Goal: Task Accomplishment & Management: Use online tool/utility

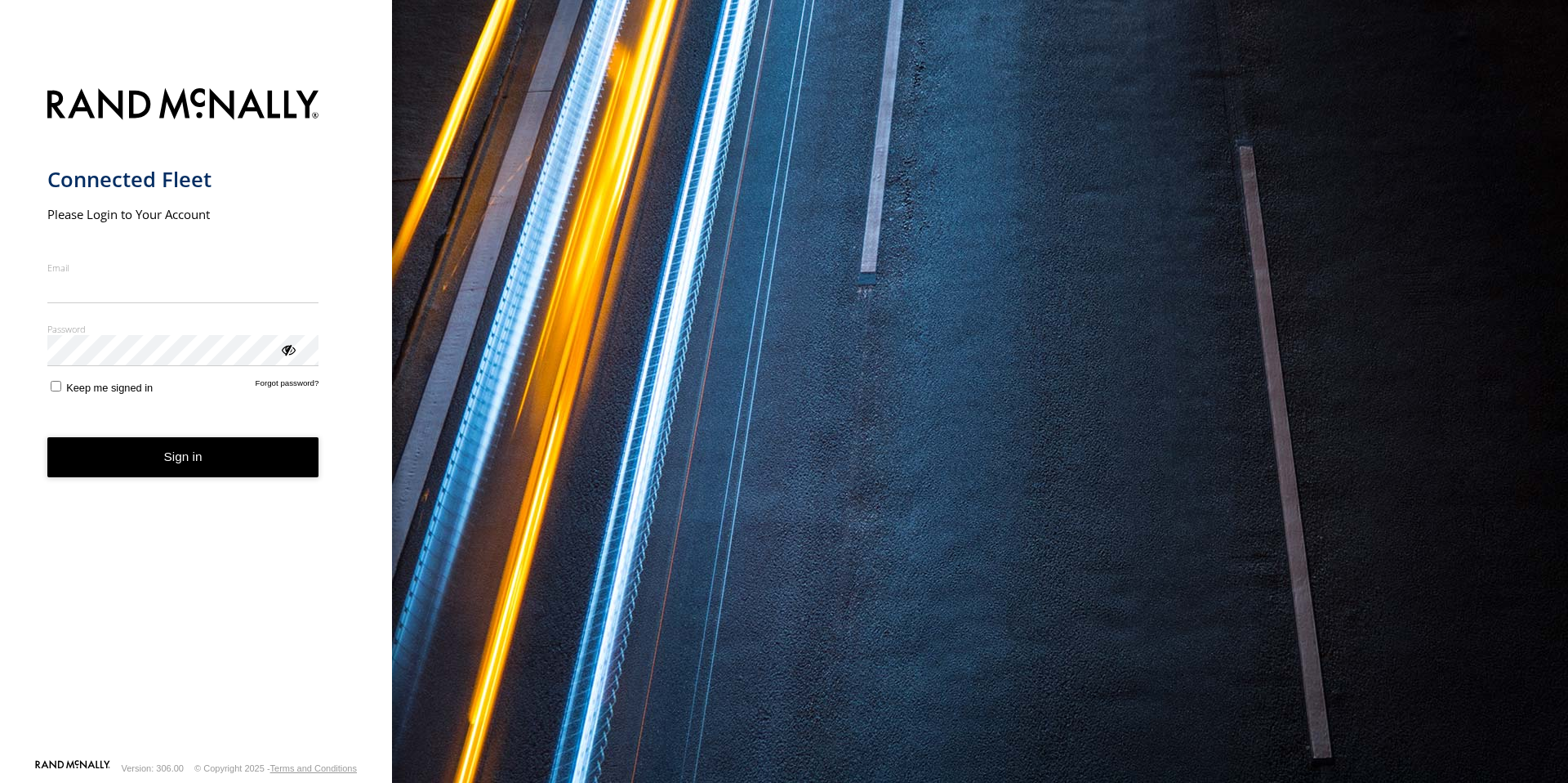
click at [168, 297] on input "Email" at bounding box center [184, 288] width 272 height 30
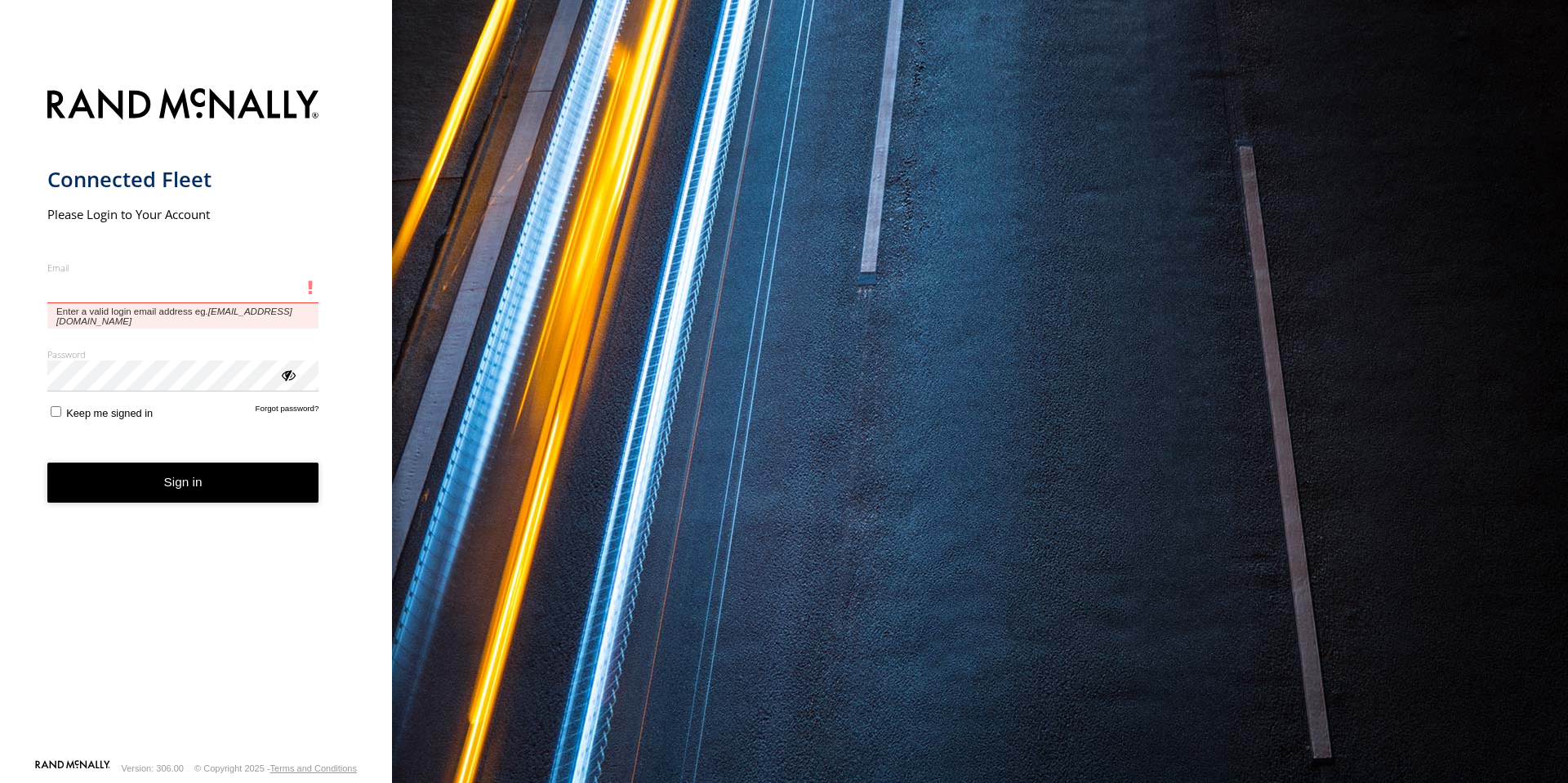
type input "**********"
click at [48, 463] on button "Sign in" at bounding box center [184, 482] width 272 height 40
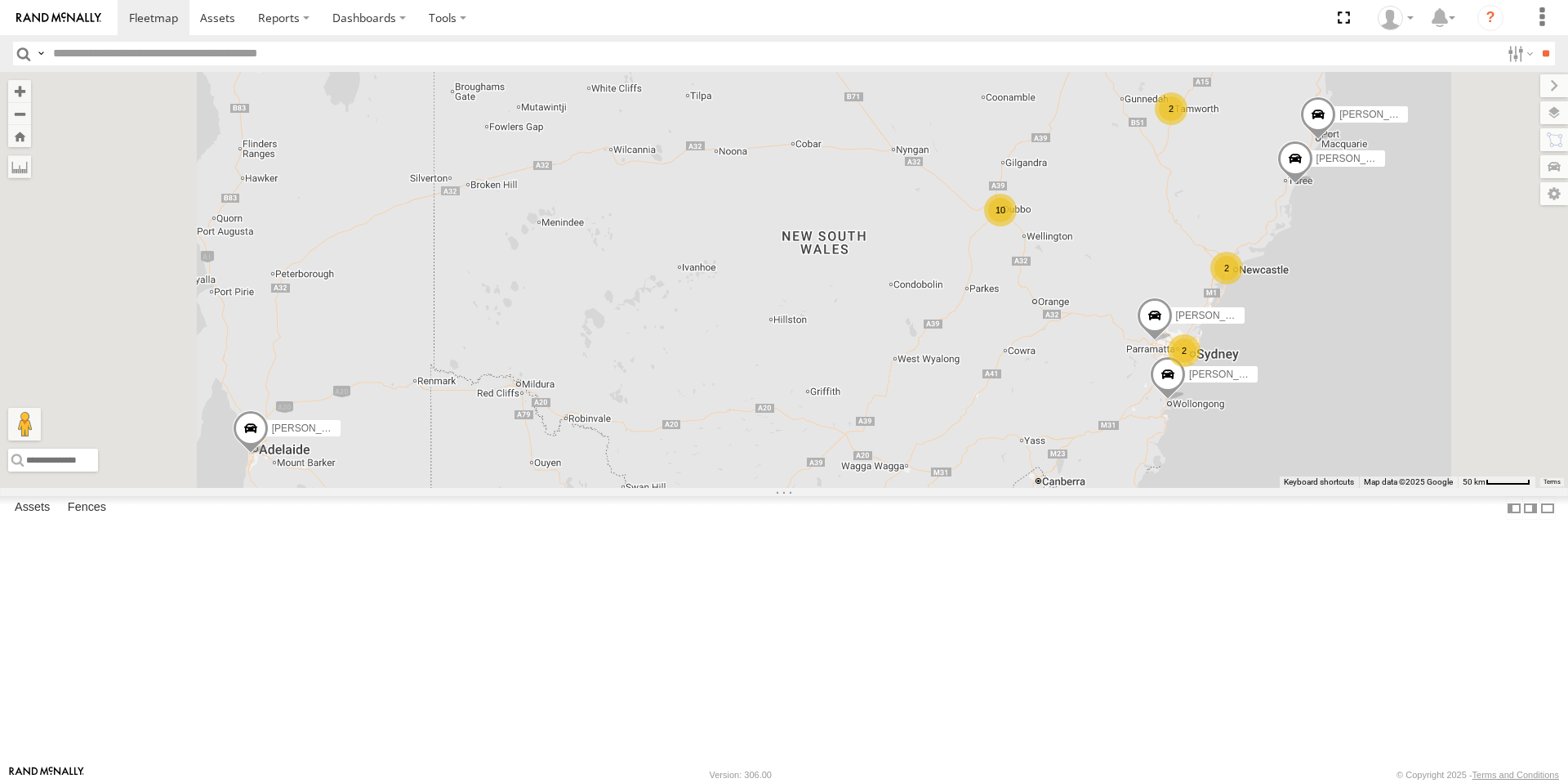
click at [1017, 227] on div "10" at bounding box center [1000, 209] width 33 height 33
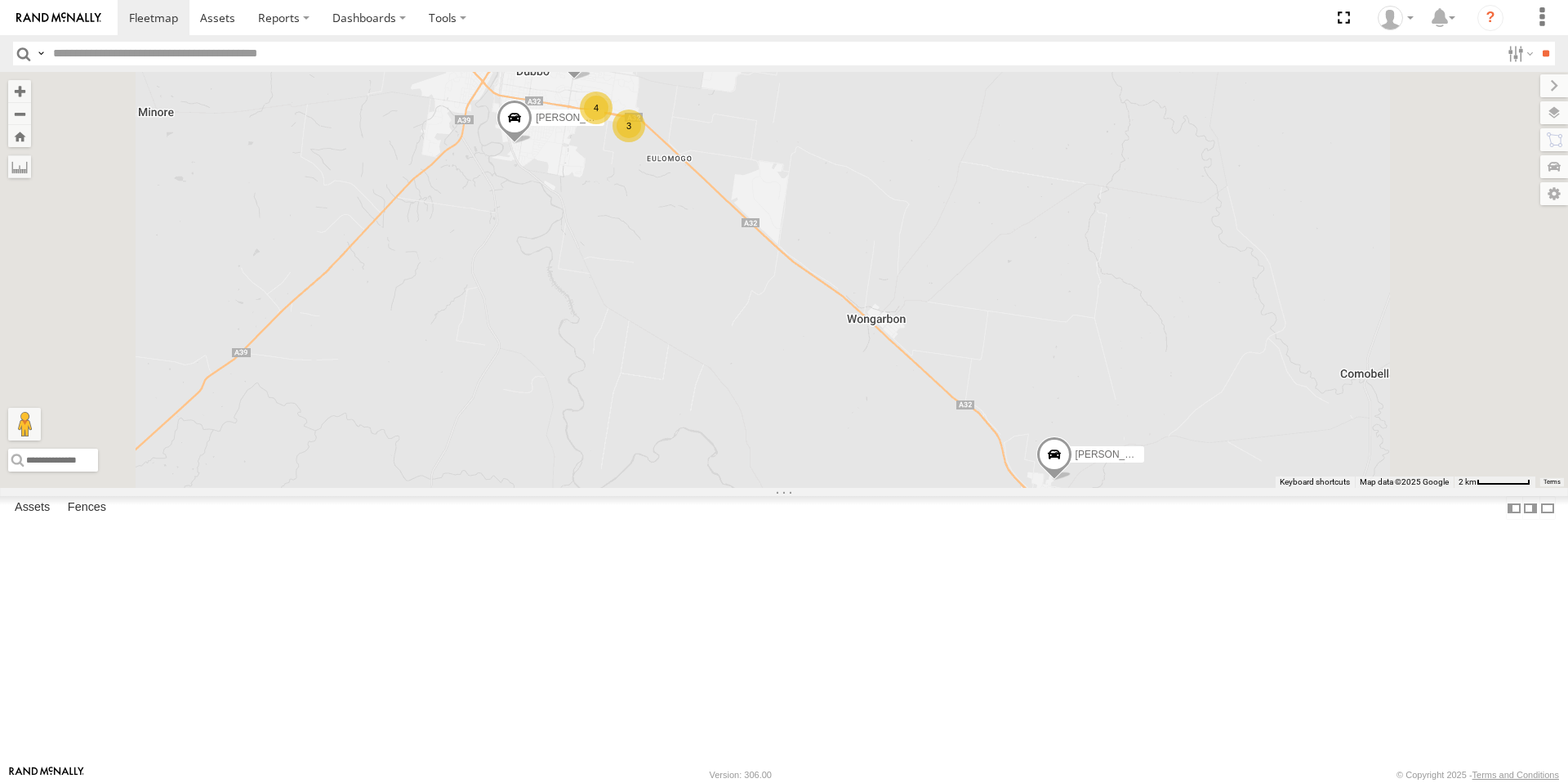
click at [645, 142] on div "3" at bounding box center [629, 125] width 33 height 33
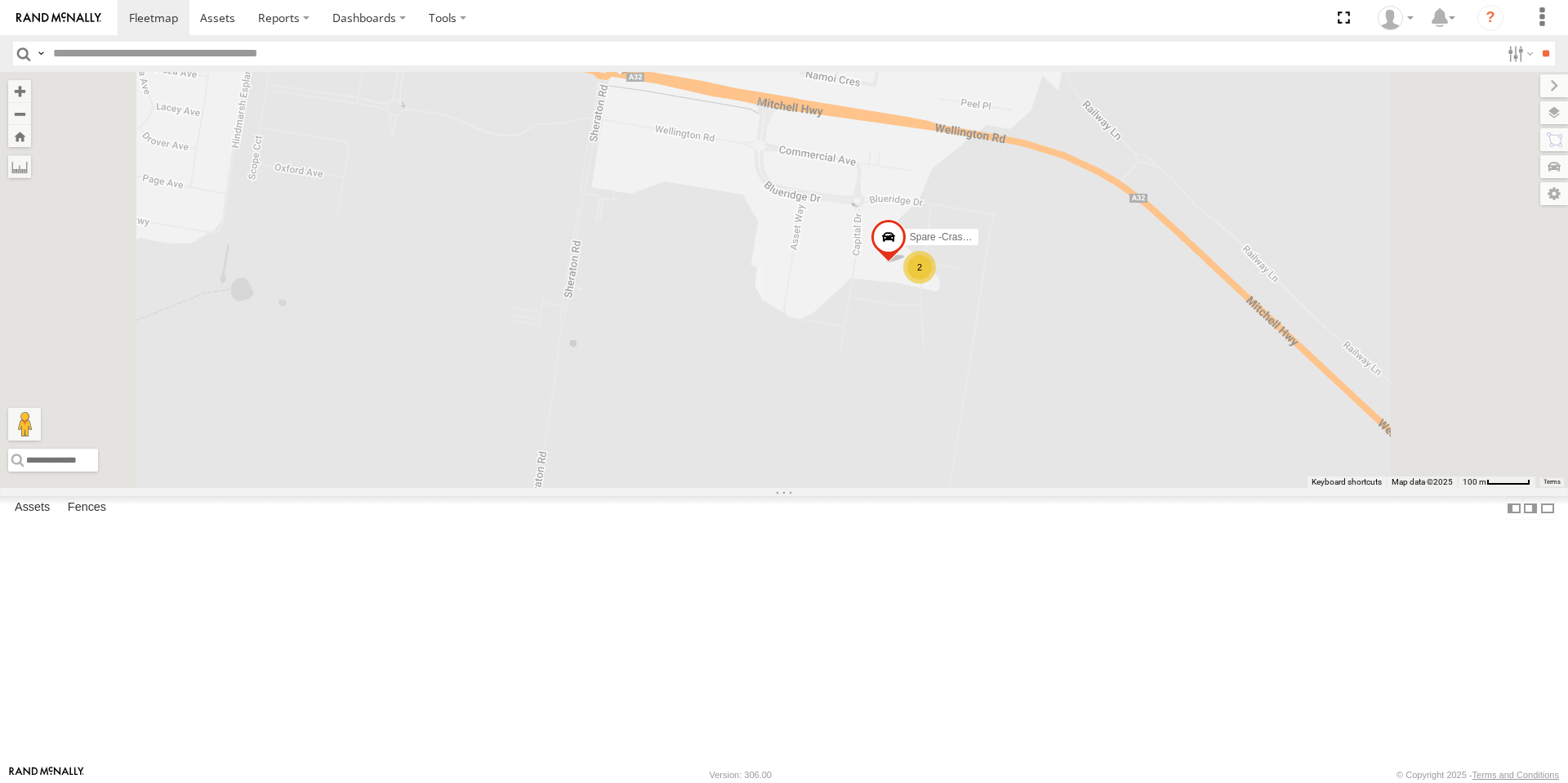
drag, startPoint x: 845, startPoint y: 204, endPoint x: 849, endPoint y: 271, distance: 67.1
click at [849, 271] on div "Darcy Furnell - NEW ute Tom Brisbane Matt Harding Kyle Griffey Sam Ward Jack Pa…" at bounding box center [784, 280] width 1568 height 416
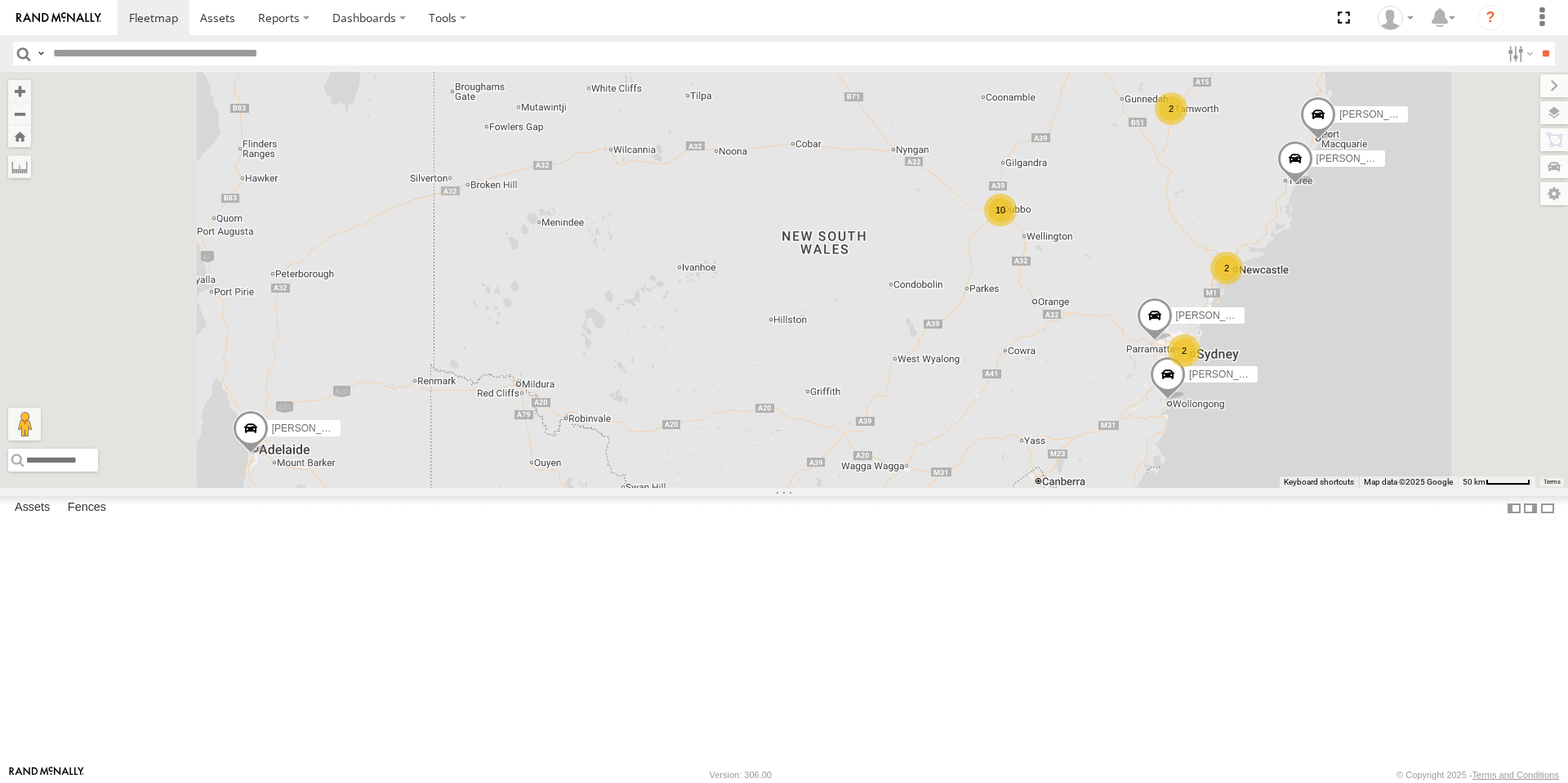
click at [1017, 227] on div "10" at bounding box center [1000, 209] width 33 height 33
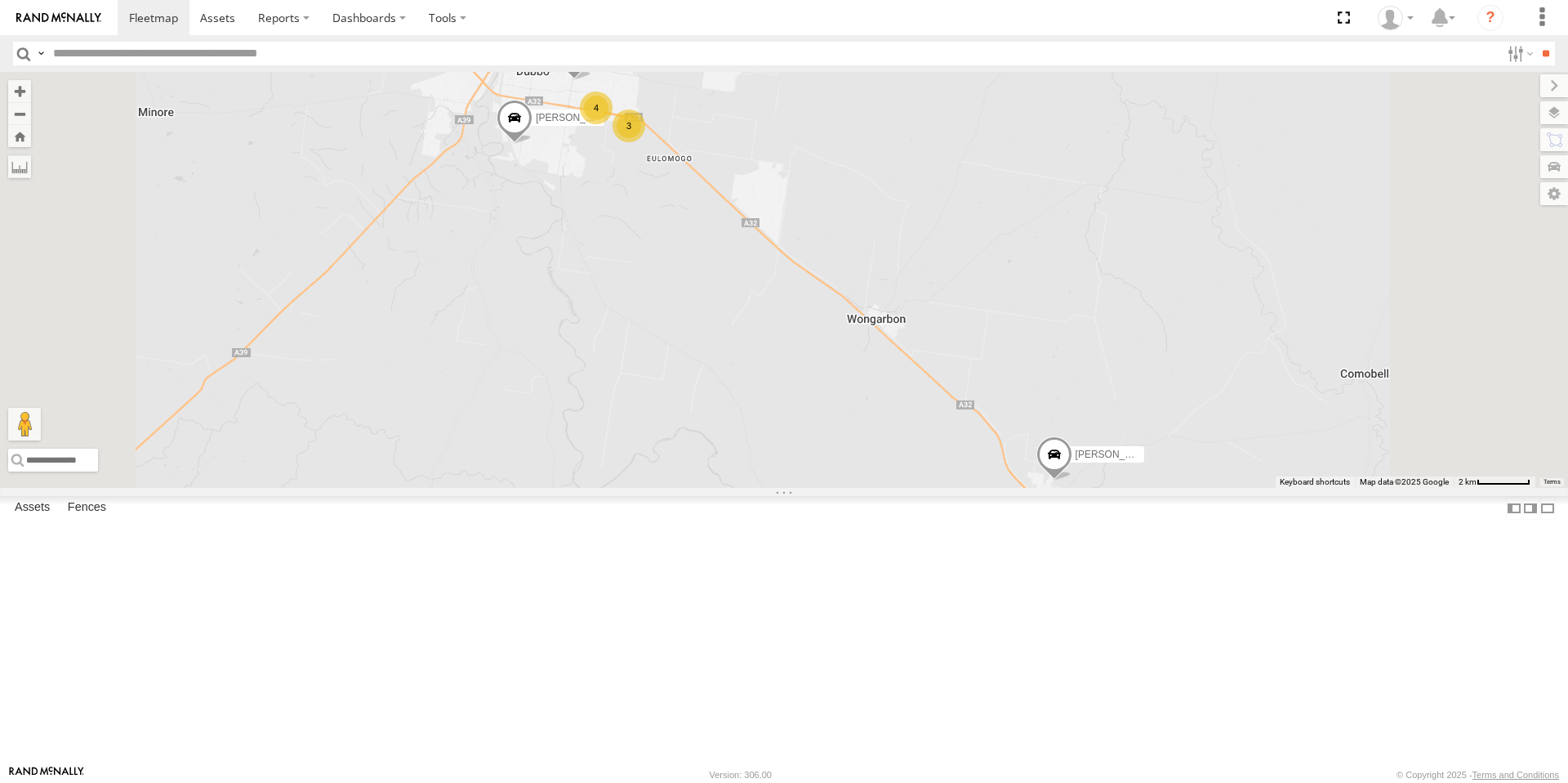
click at [645, 142] on div "3" at bounding box center [629, 125] width 33 height 33
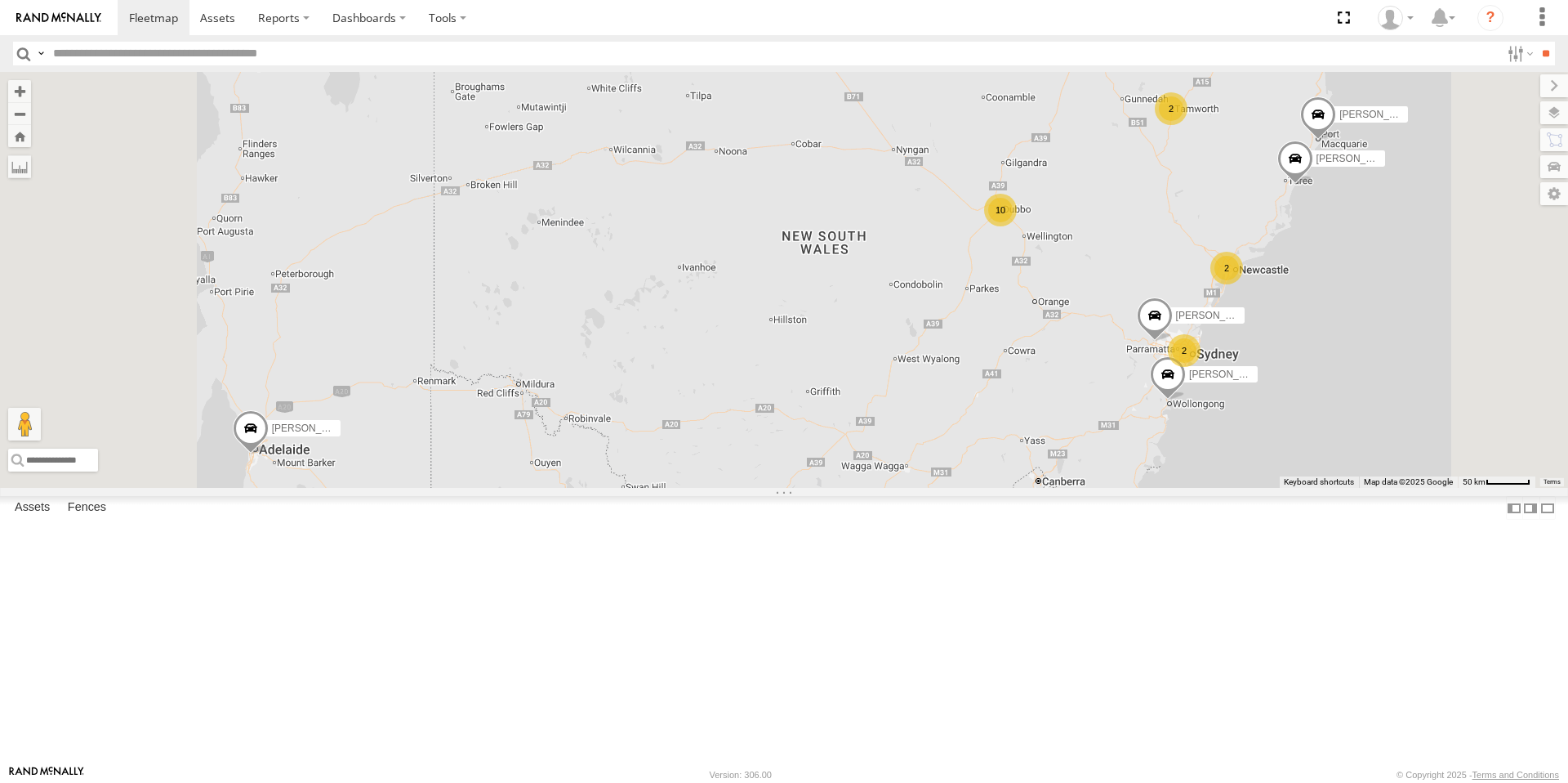
click at [1017, 227] on div "10" at bounding box center [1000, 209] width 33 height 33
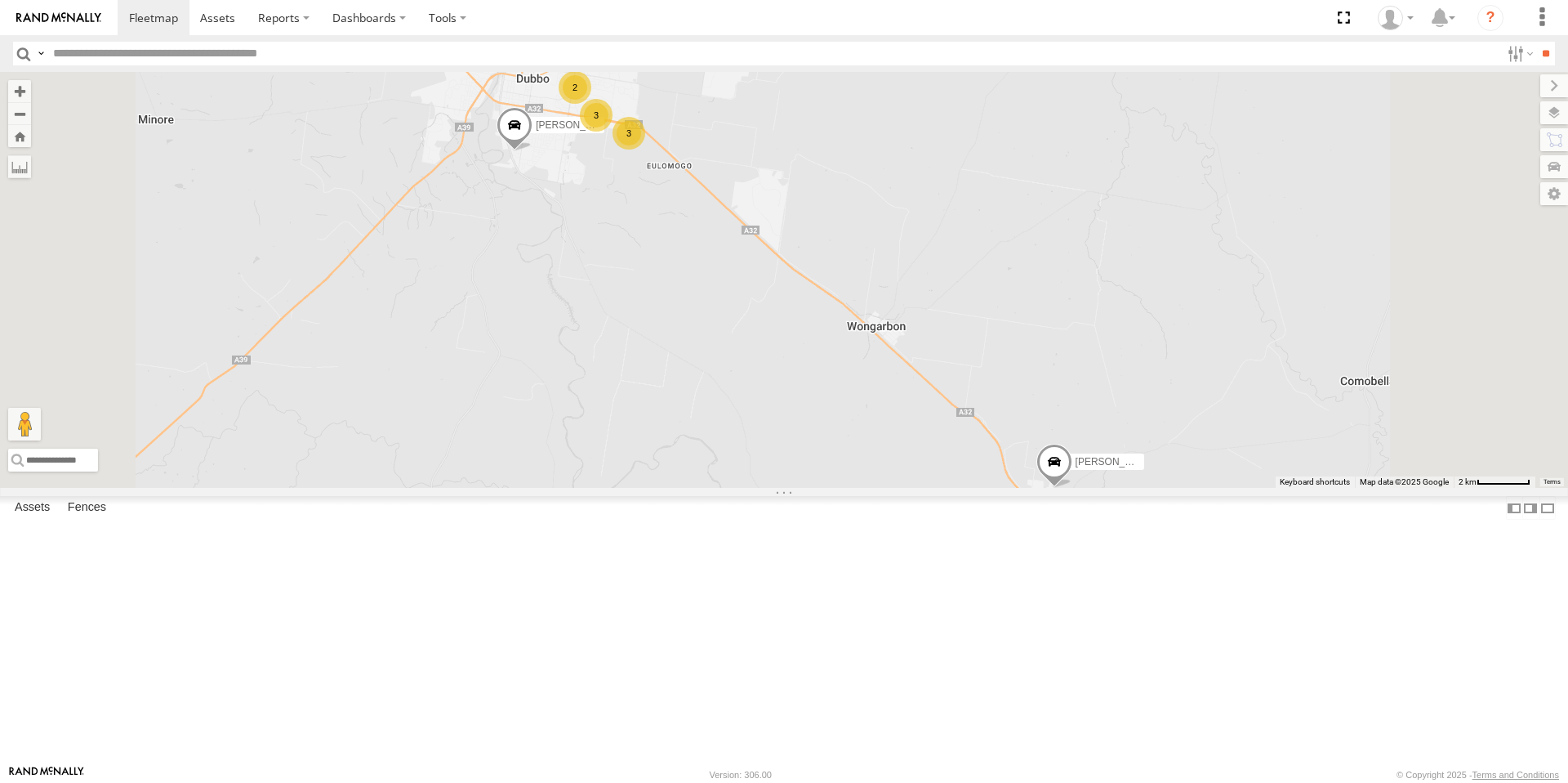
click at [645, 149] on div "3" at bounding box center [629, 133] width 33 height 33
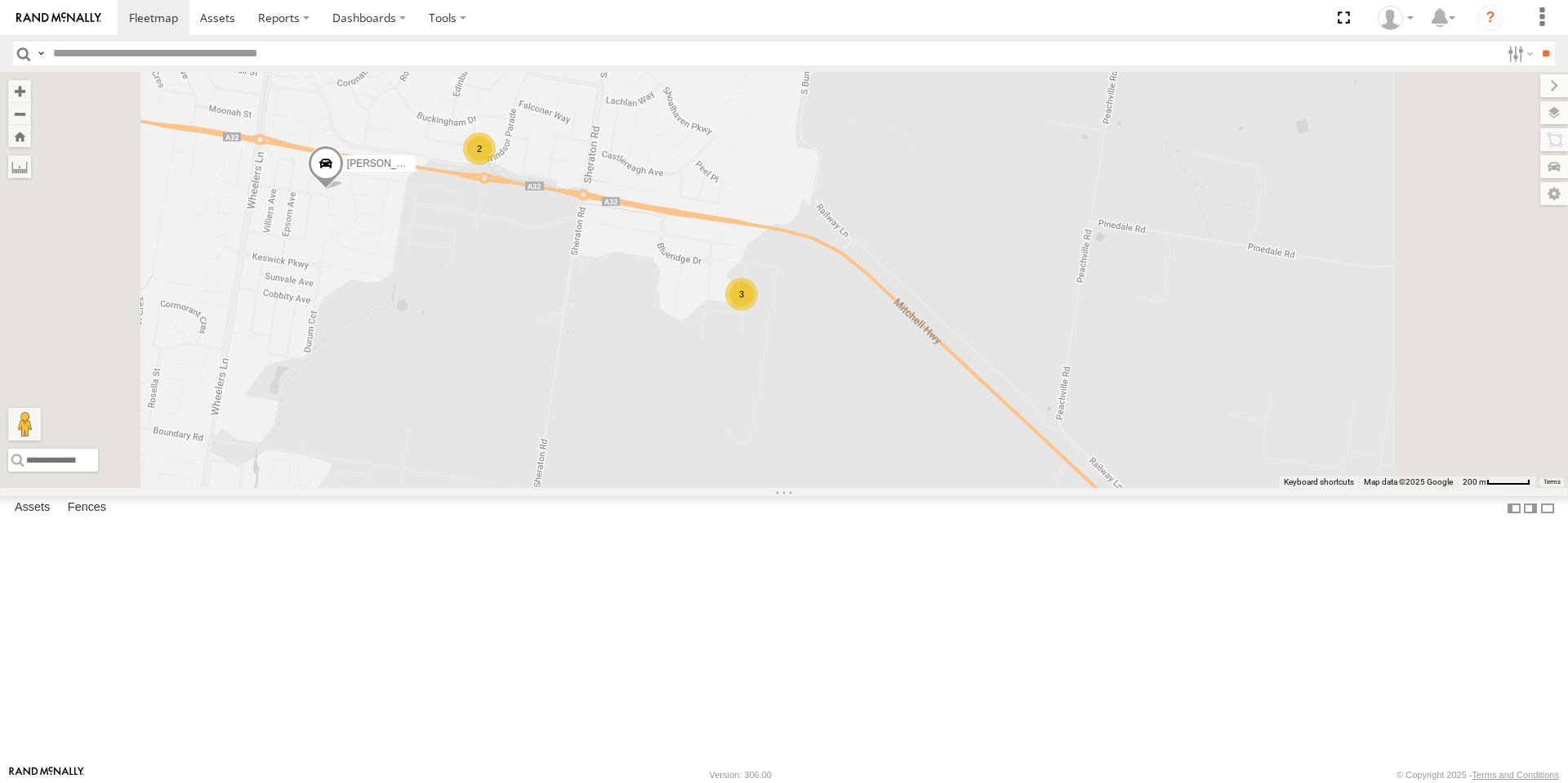
click at [495, 165] on div "2" at bounding box center [479, 148] width 33 height 33
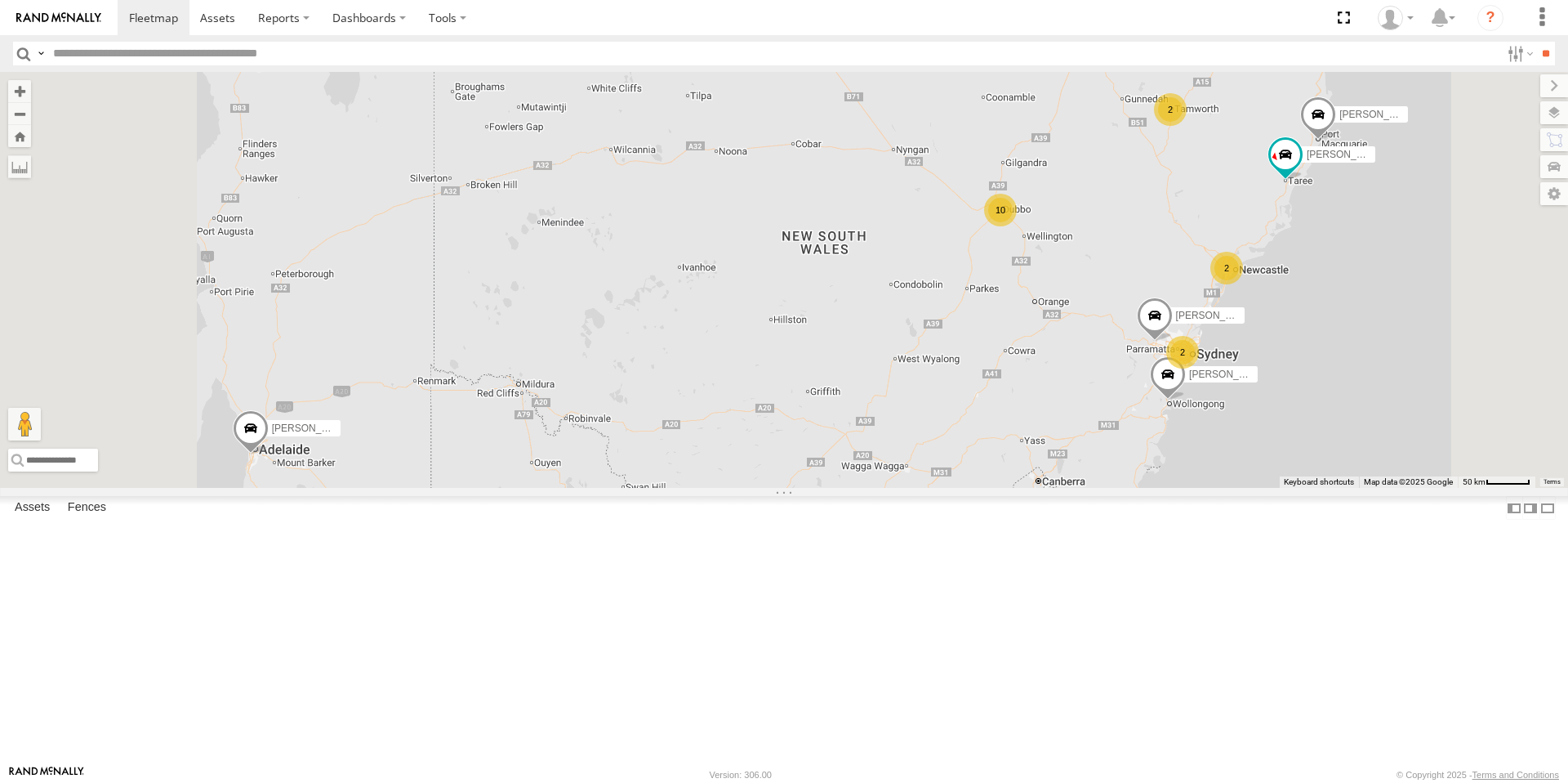
click at [1017, 227] on div "10" at bounding box center [1000, 209] width 33 height 33
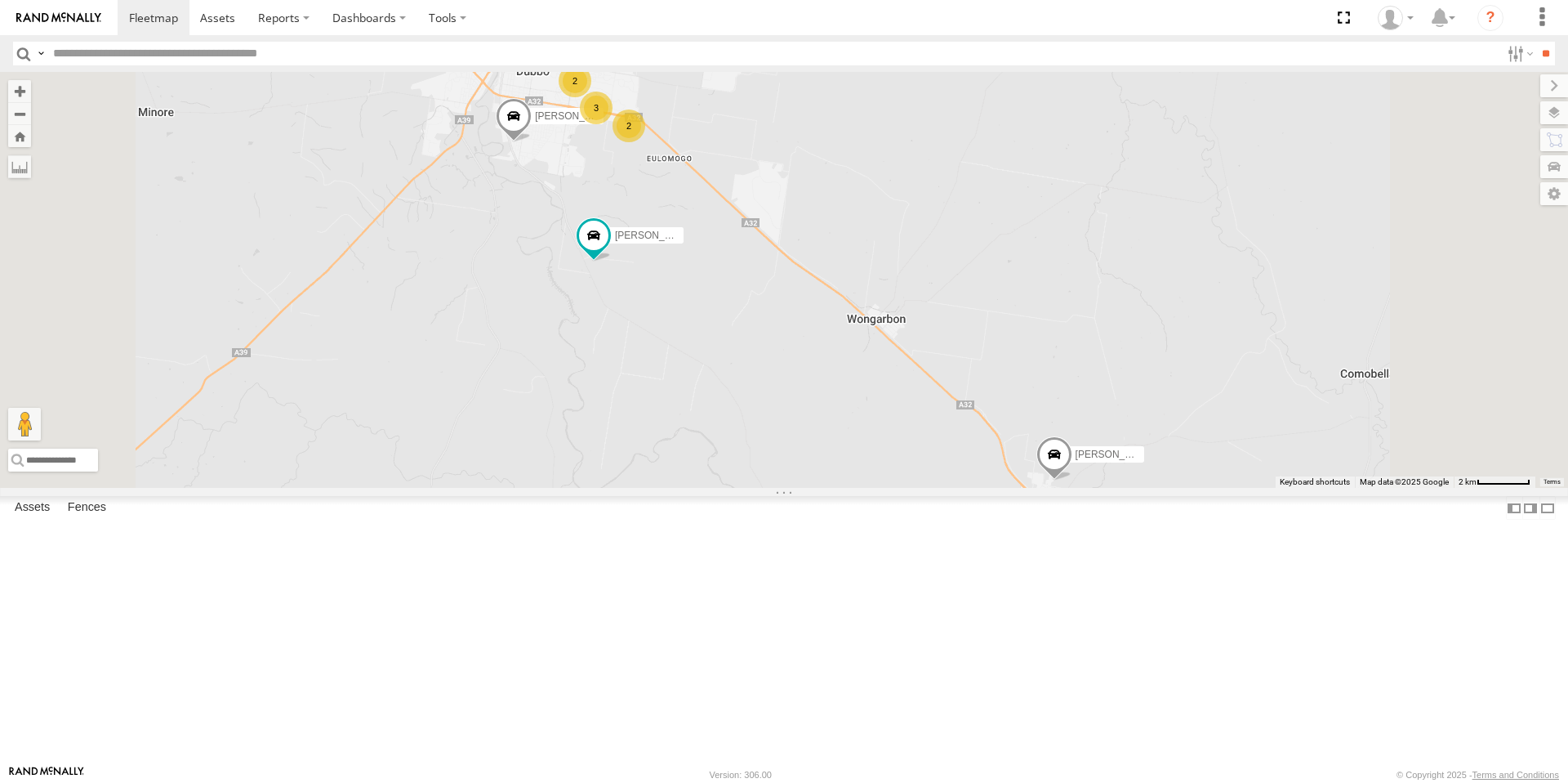
click at [645, 142] on div "2" at bounding box center [629, 125] width 33 height 33
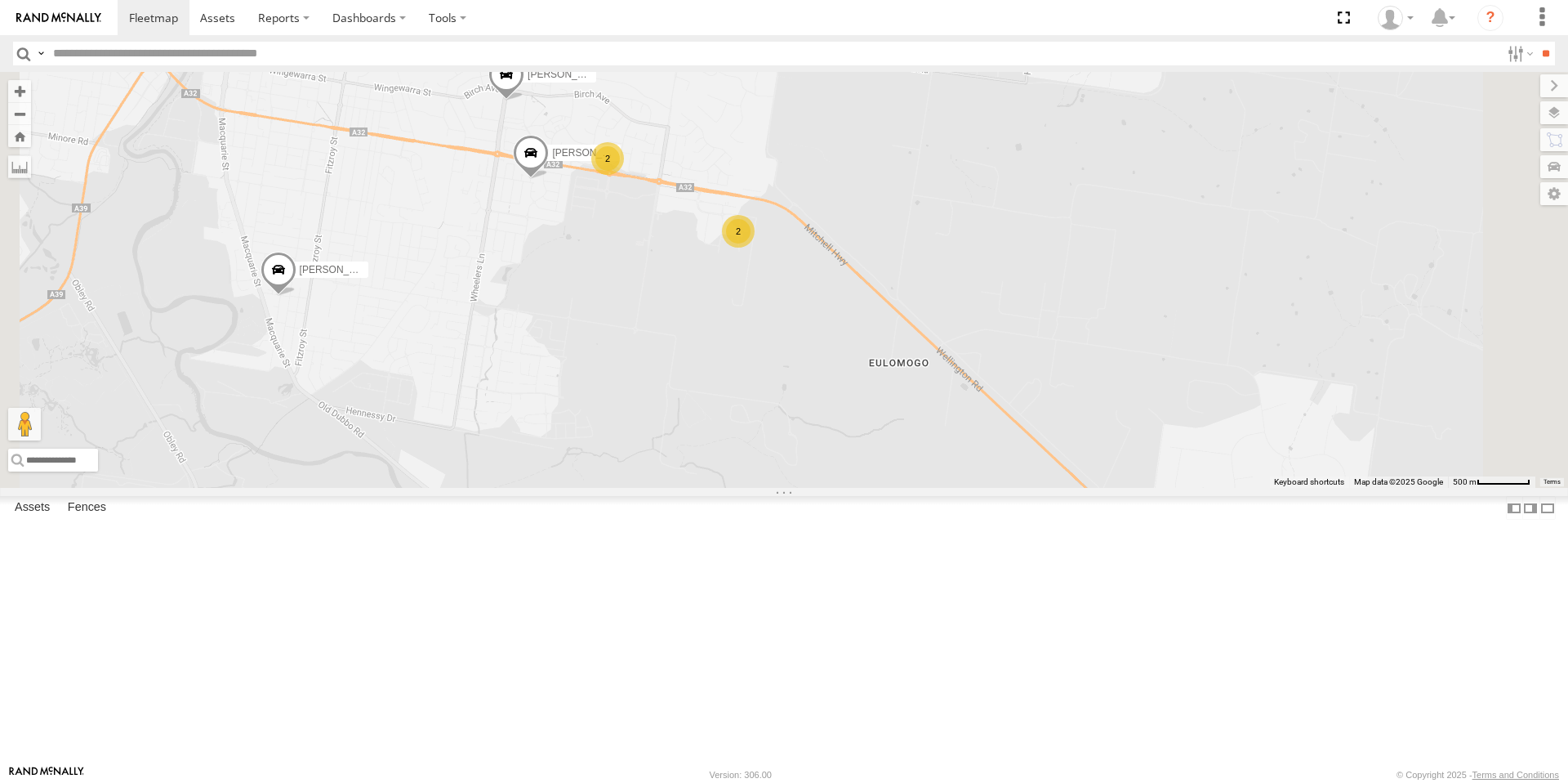
drag, startPoint x: 727, startPoint y: 312, endPoint x: 792, endPoint y: 363, distance: 82.6
click at [792, 363] on div "Tom Brisbane Matt Harding Kyle Griffey Sam Ward Darcy Furnell - NEW ute Brandon…" at bounding box center [784, 280] width 1568 height 416
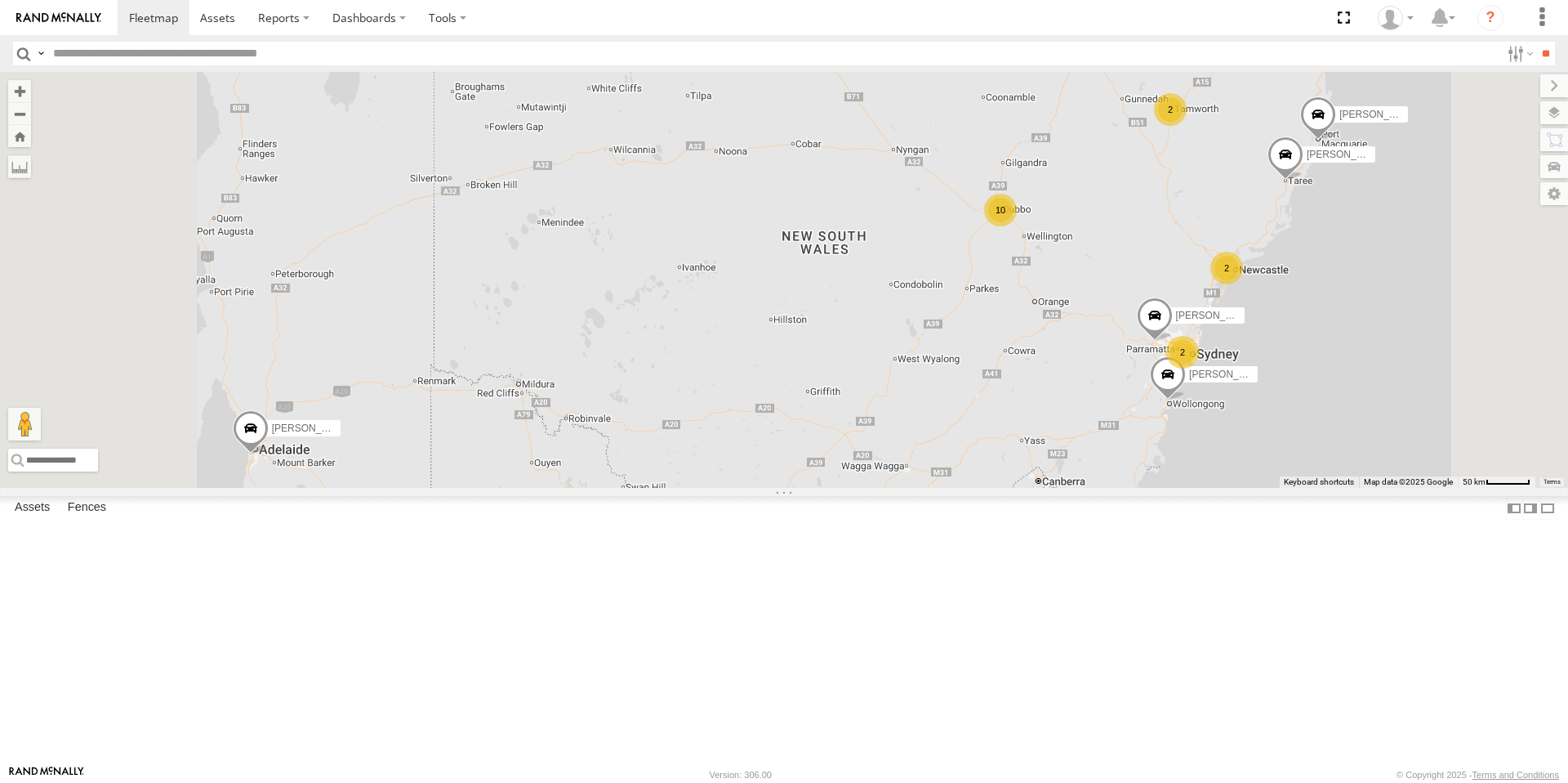
click at [1017, 227] on div "10" at bounding box center [1000, 209] width 33 height 33
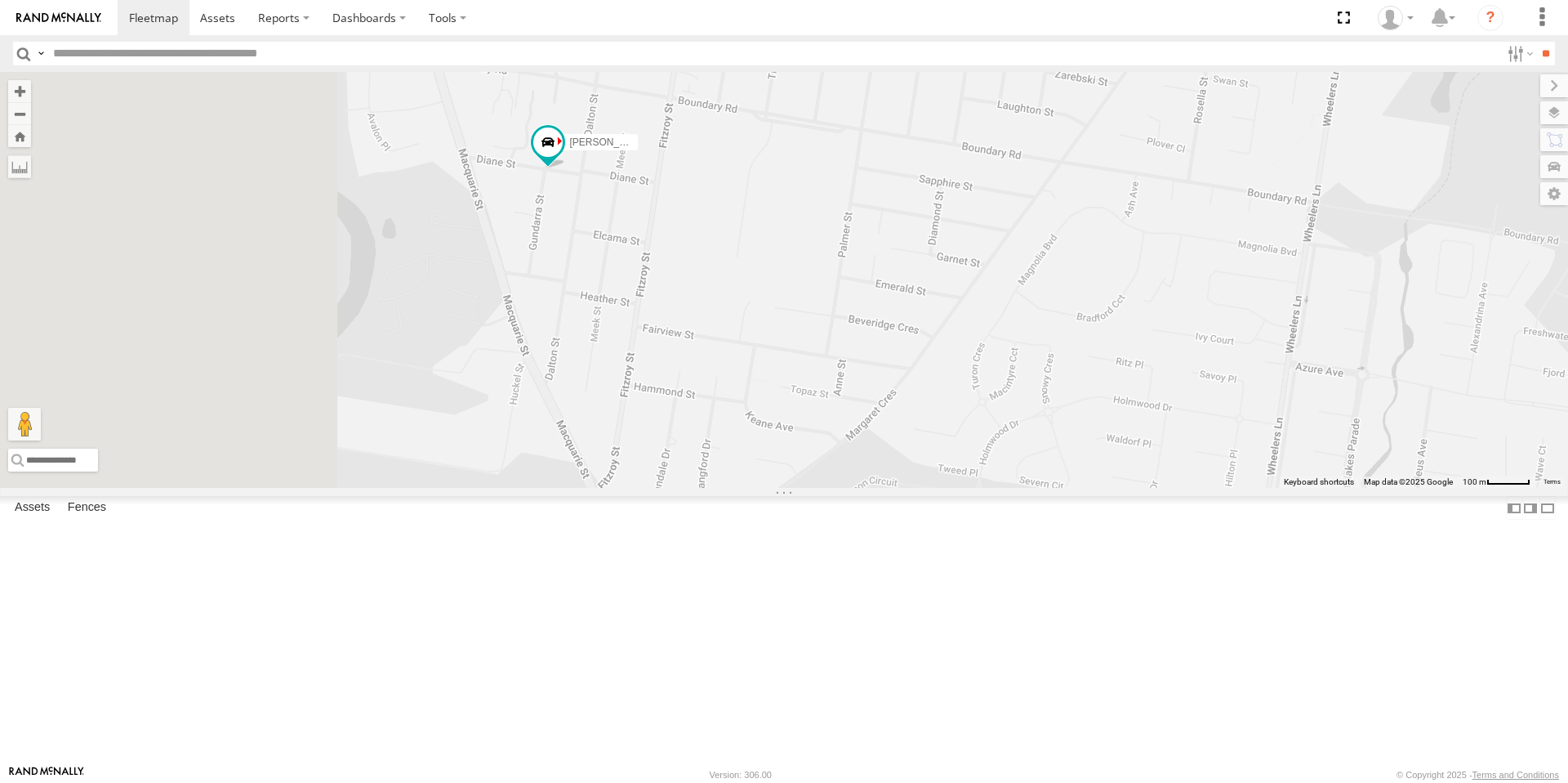
drag, startPoint x: 611, startPoint y: 253, endPoint x: 964, endPoint y: 369, distance: 371.6
click at [971, 369] on div "Tom Brisbane Matt Harding Sam Ward Darcy Furnell - NEW ute John Abella Jack Par…" at bounding box center [784, 280] width 1568 height 416
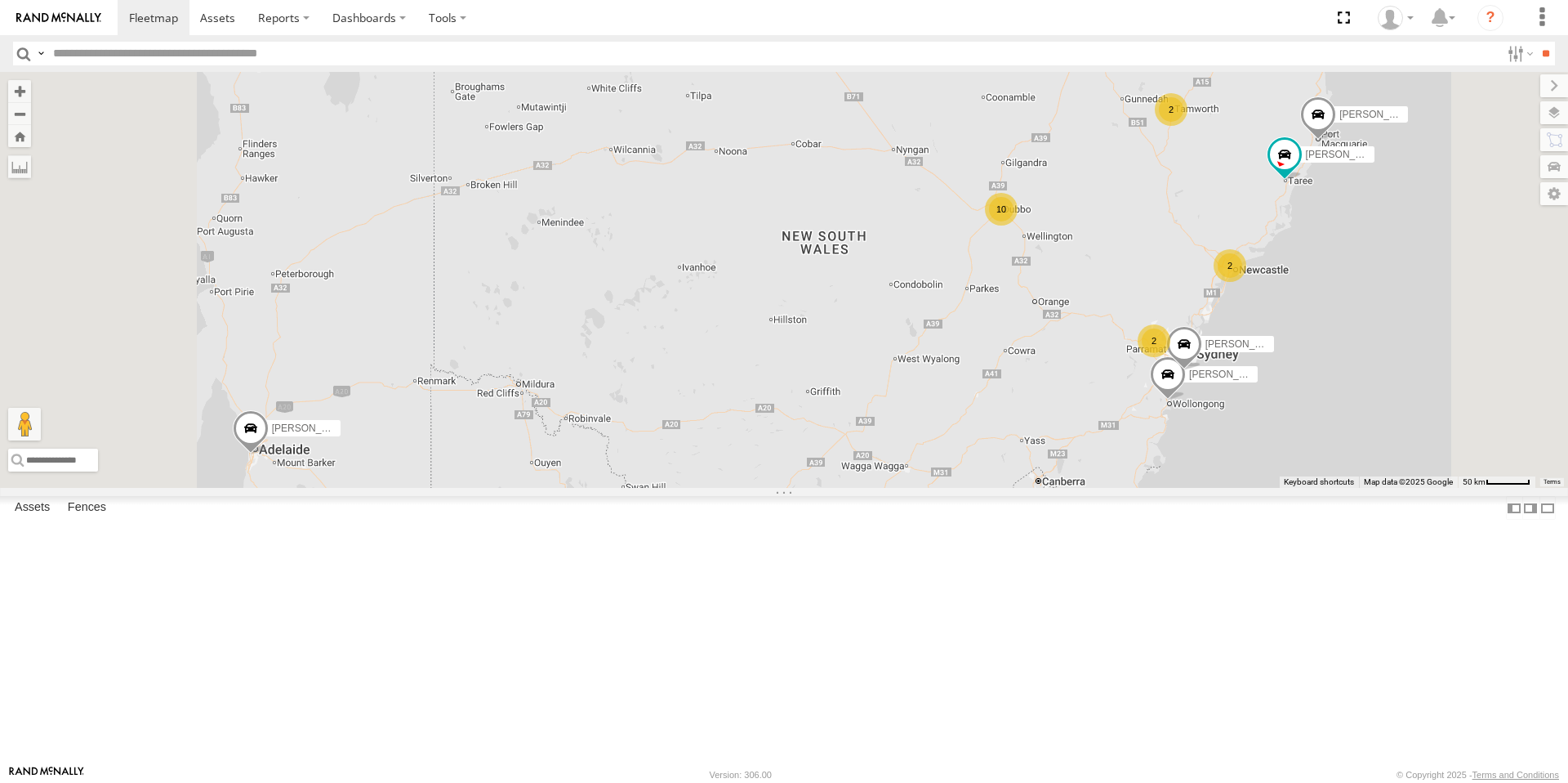
click at [1018, 226] on div "10" at bounding box center [1001, 209] width 33 height 33
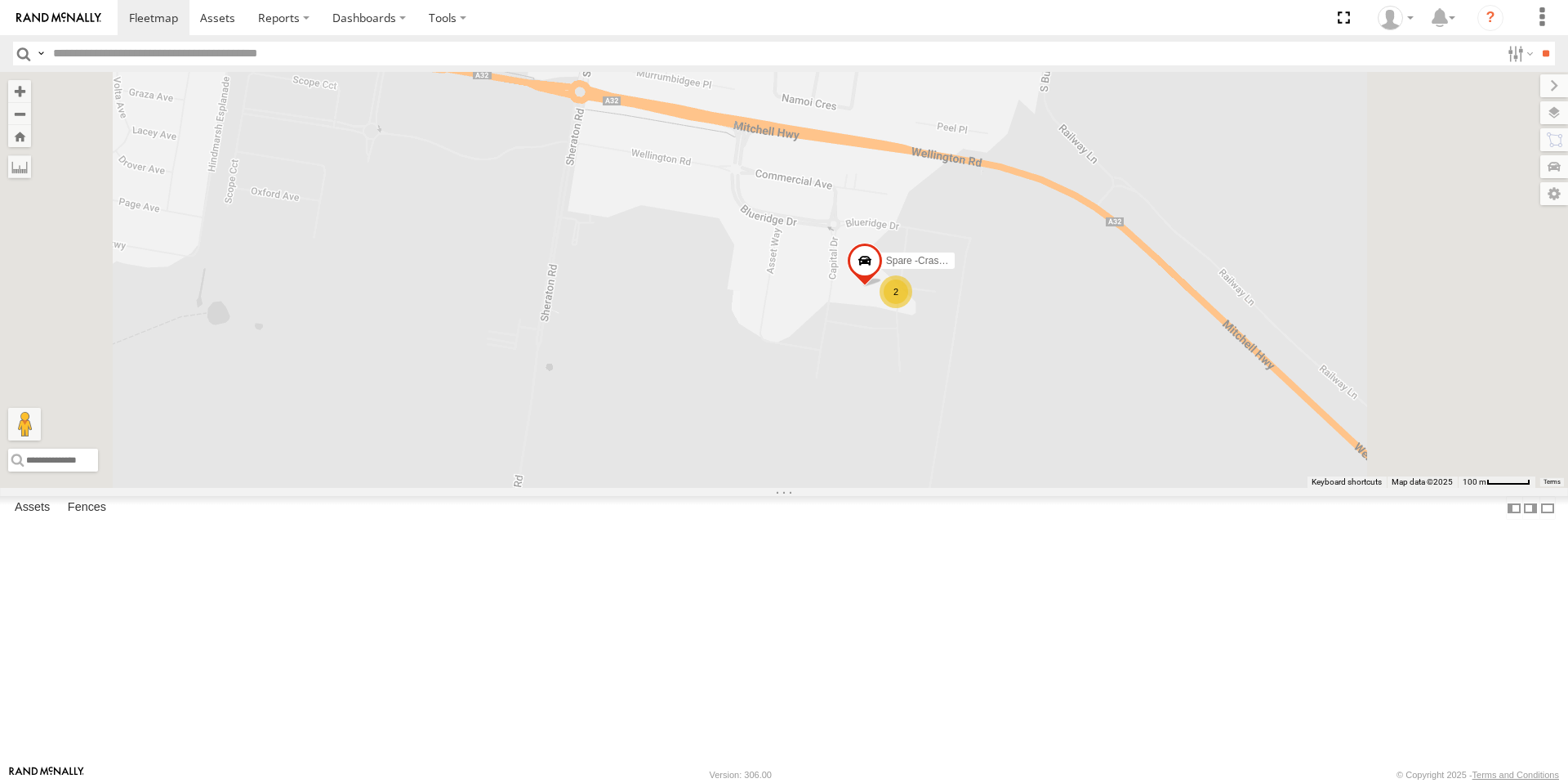
click at [912, 308] on div "2" at bounding box center [895, 291] width 33 height 33
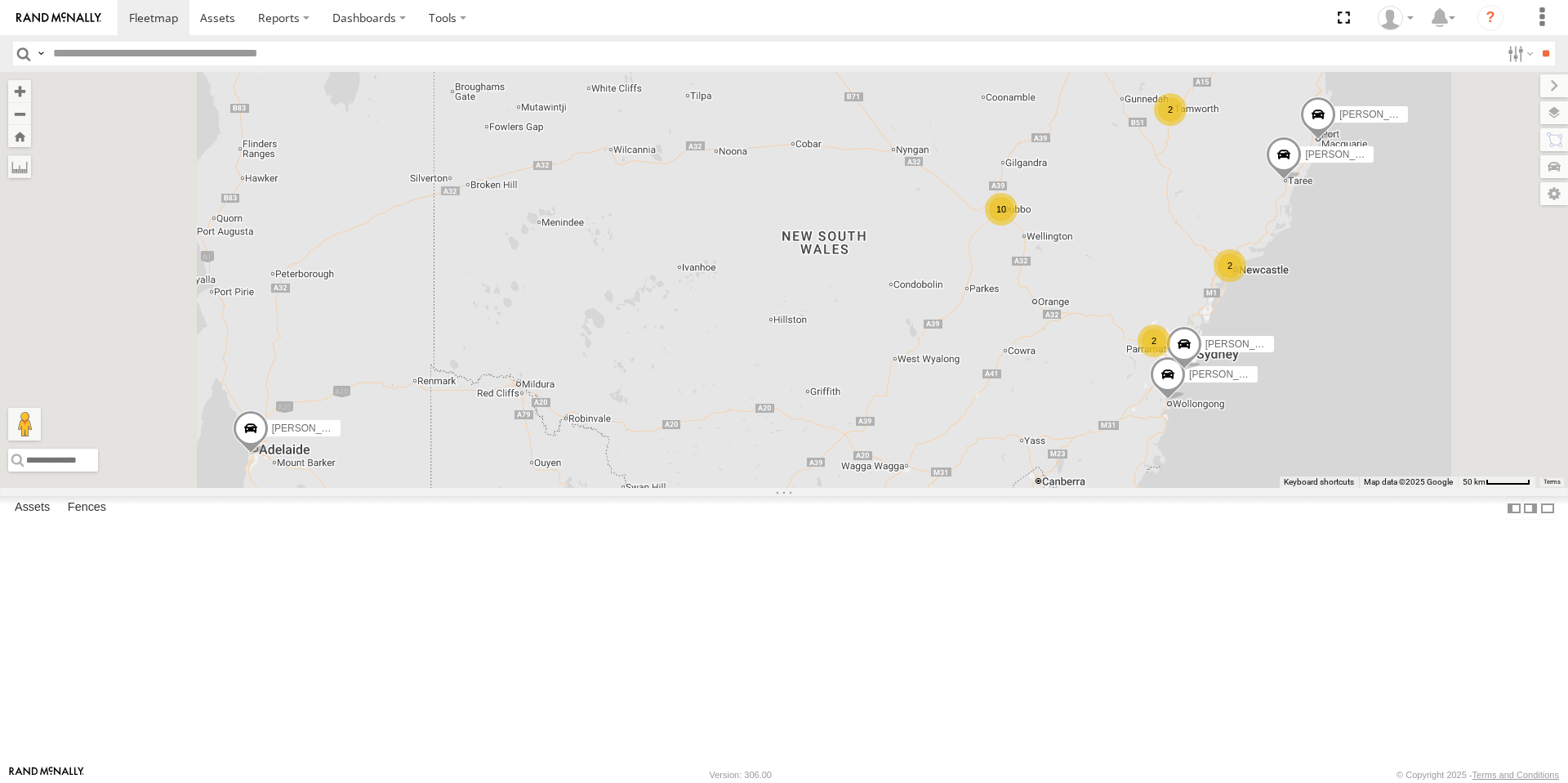
click at [1018, 226] on div "10" at bounding box center [1001, 209] width 33 height 33
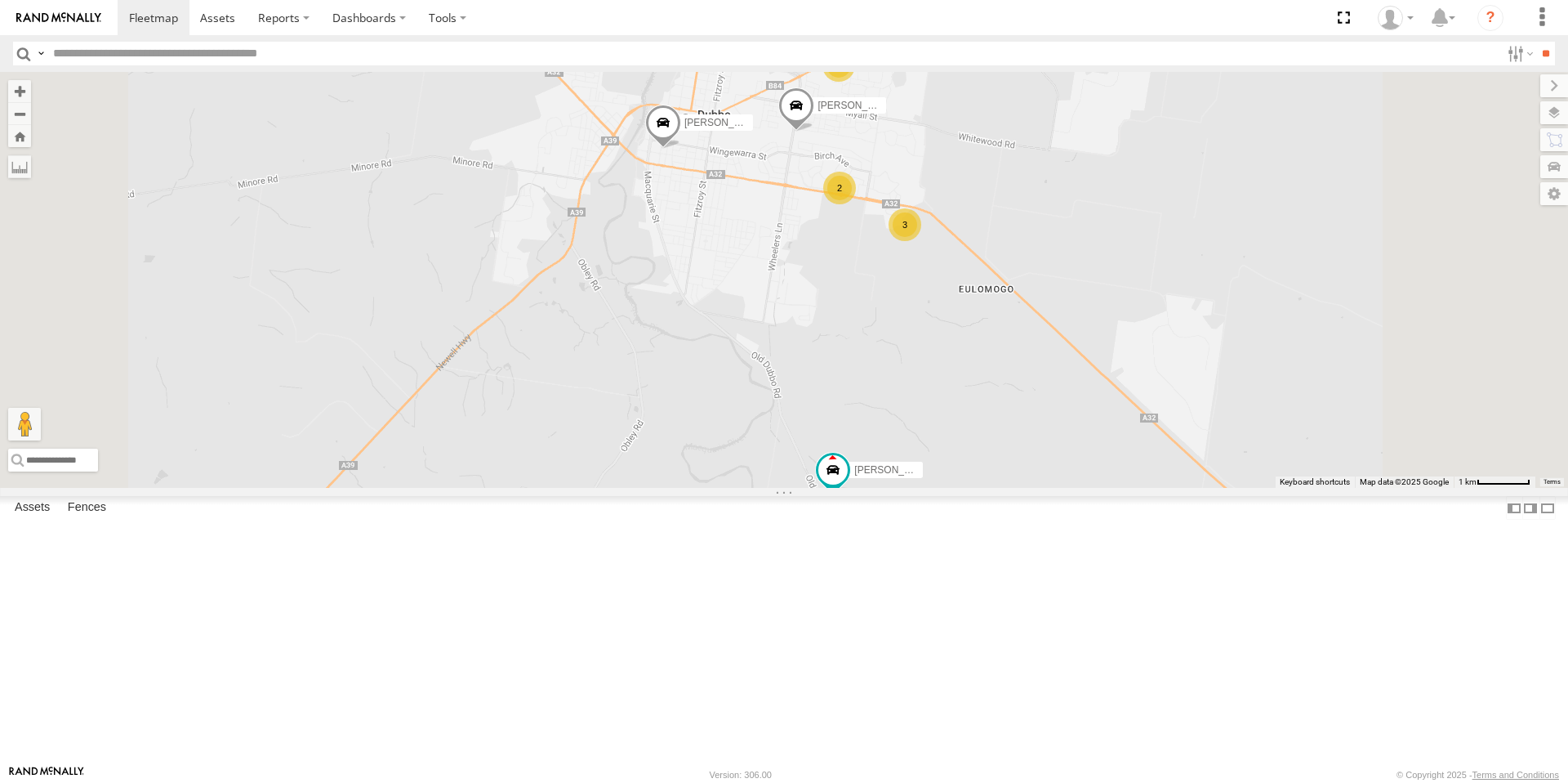
click at [922, 241] on div "3" at bounding box center [904, 224] width 33 height 33
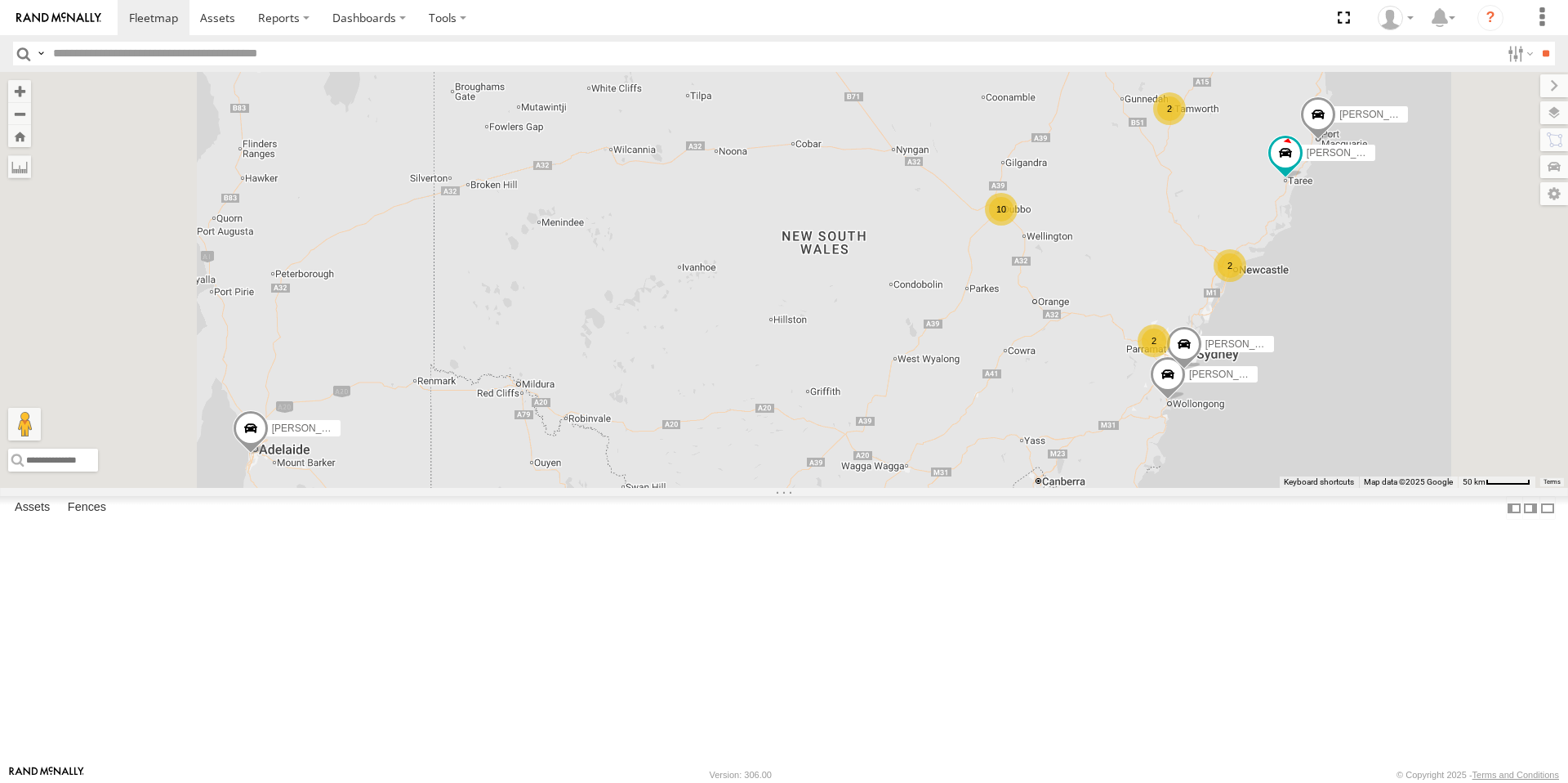
click at [1018, 226] on div "10" at bounding box center [1001, 209] width 33 height 33
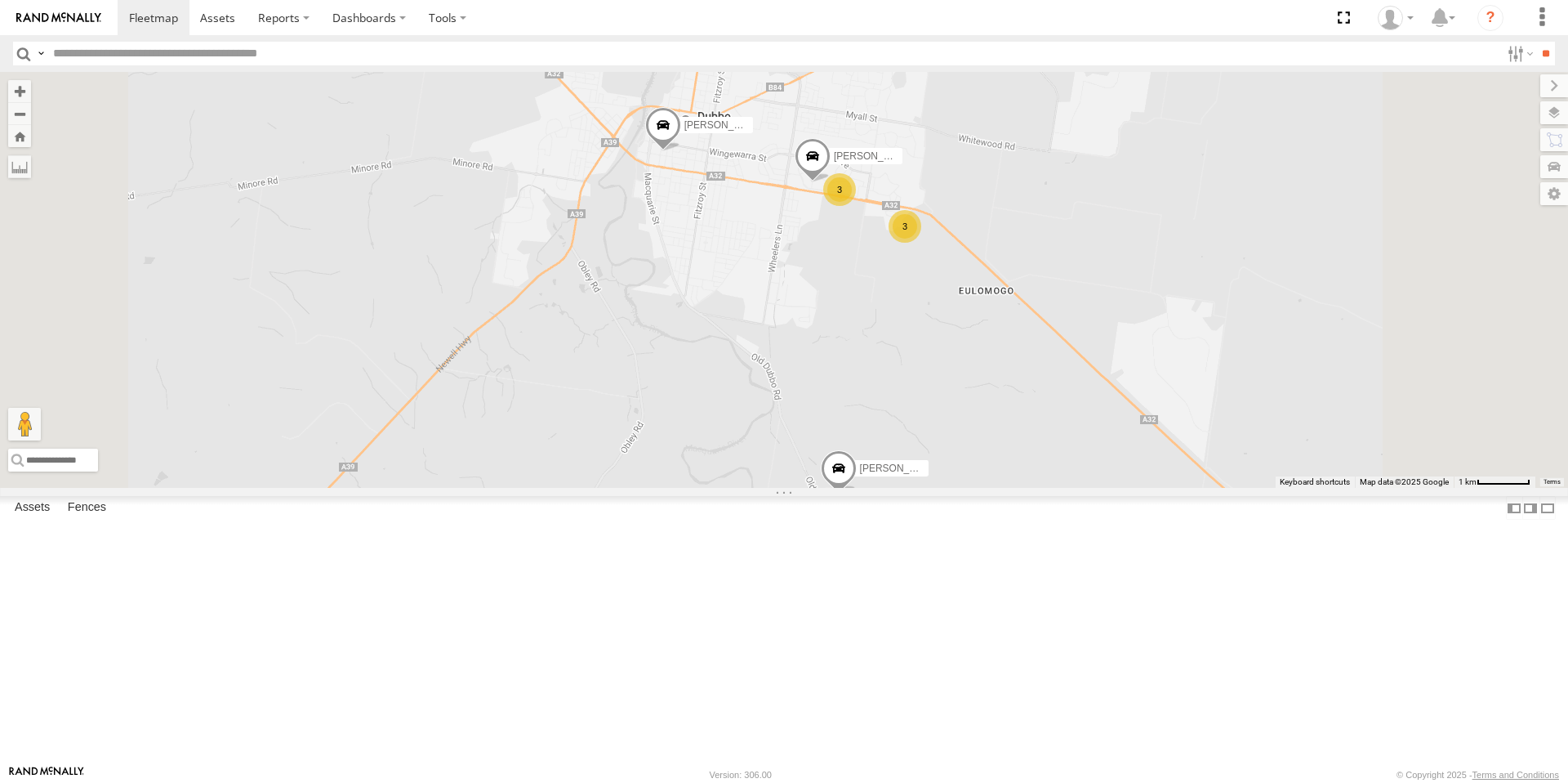
click at [922, 243] on div "3" at bounding box center [904, 226] width 33 height 33
